Goal: Task Accomplishment & Management: Complete application form

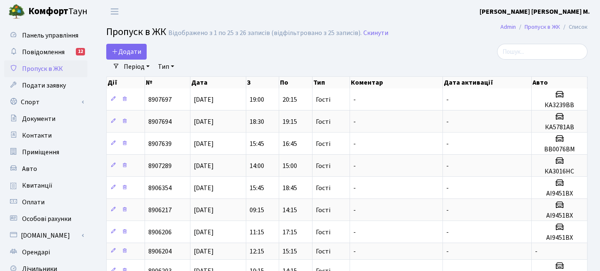
select select "25"
click at [138, 53] on span "Додати" at bounding box center [127, 51] width 30 height 9
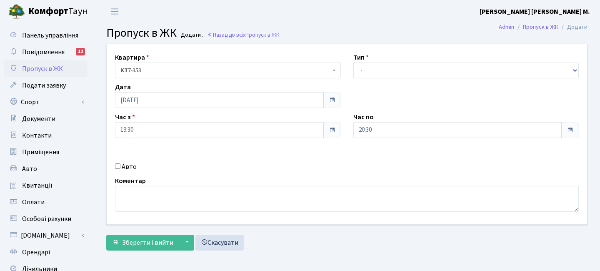
click at [121, 166] on div "Авто" at bounding box center [228, 167] width 239 height 10
click at [116, 166] on input "Авто" at bounding box center [117, 165] width 5 height 5
checkbox input "true"
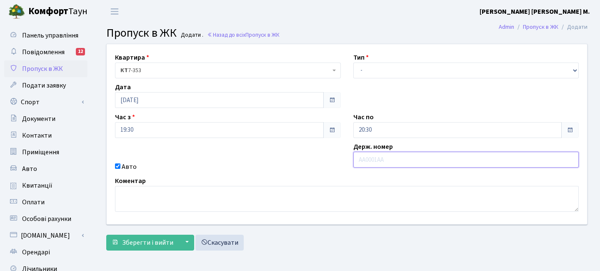
paste input "AA9071PA"
type input "AA9071PA"
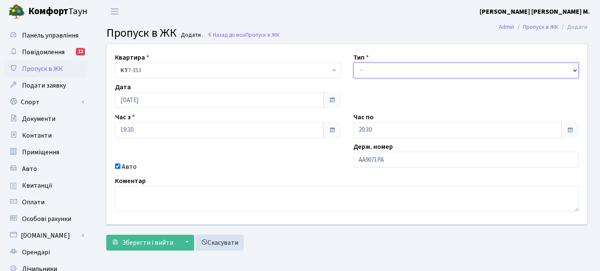
click at [379, 68] on select "- Доставка Таксі Гості Сервіс" at bounding box center [467, 71] width 226 height 16
select select "3"
click at [354, 63] on select "- Доставка Таксі Гості Сервіс" at bounding box center [467, 71] width 226 height 16
click at [141, 251] on div "Квартира <b>КТ</b>&nbsp;&nbsp;&nbsp;&nbsp;7-353 <b>КТ</b>&nbsp;&nbsp;&nbsp;&nbs…" at bounding box center [347, 149] width 494 height 211
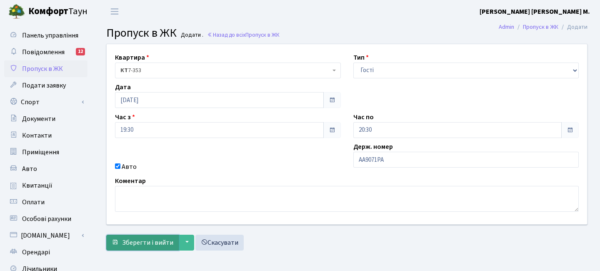
click at [147, 239] on span "Зберегти і вийти" at bounding box center [147, 242] width 51 height 9
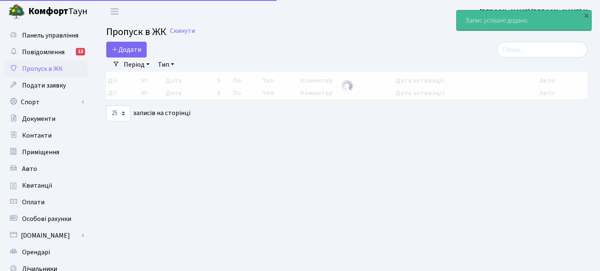
select select "25"
